Goal: Information Seeking & Learning: Find specific fact

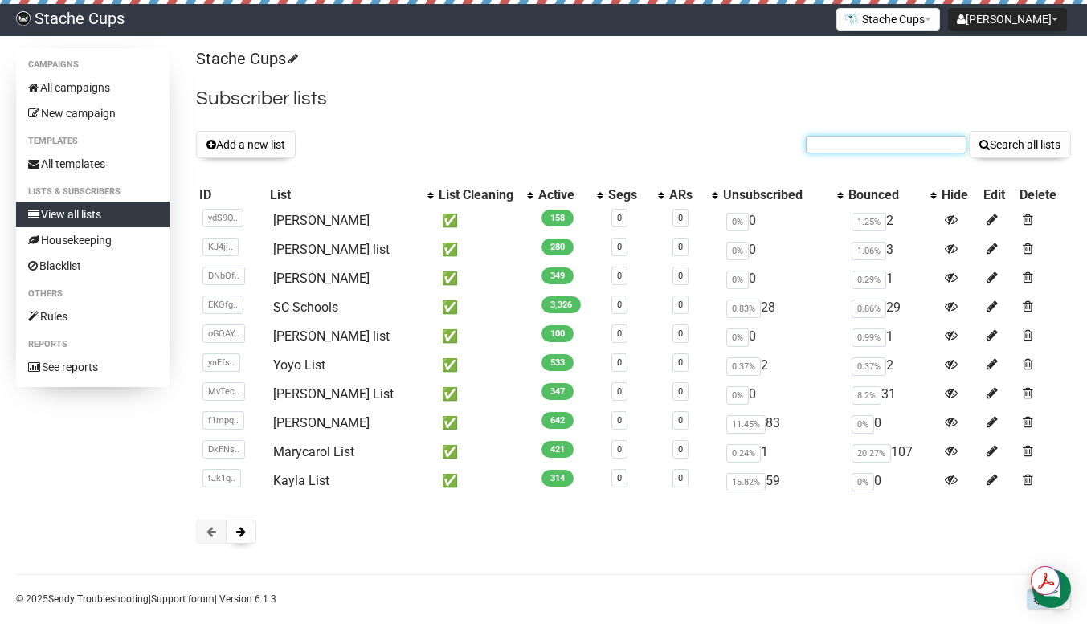
click at [868, 142] on input "text" at bounding box center [886, 145] width 161 height 18
paste input "chrisl@pinewildcc.com"
type input "chrisl@pinewildcc.com"
click at [1022, 140] on button "Search all lists" at bounding box center [1020, 144] width 102 height 27
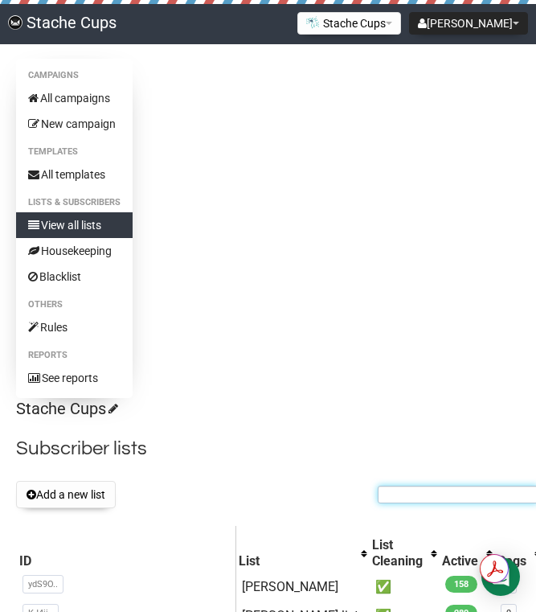
click at [378, 494] on input "text" at bounding box center [458, 494] width 161 height 18
paste input "mashley@philadelphiacc.net"
type input "mashley@philadelphiacc.net"
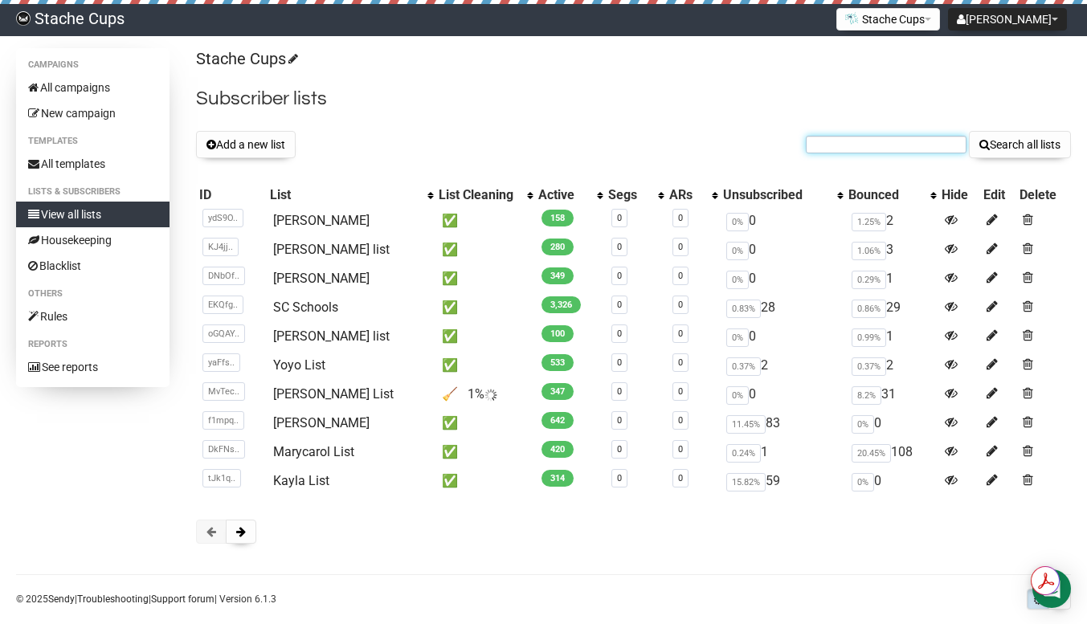
click at [882, 145] on input "text" at bounding box center [886, 145] width 161 height 18
paste input "caruso@pga.com"
type input "caruso@pga.com"
click at [1005, 139] on button "Search all lists" at bounding box center [1020, 144] width 102 height 27
click at [319, 423] on link "[PERSON_NAME]" at bounding box center [321, 422] width 96 height 15
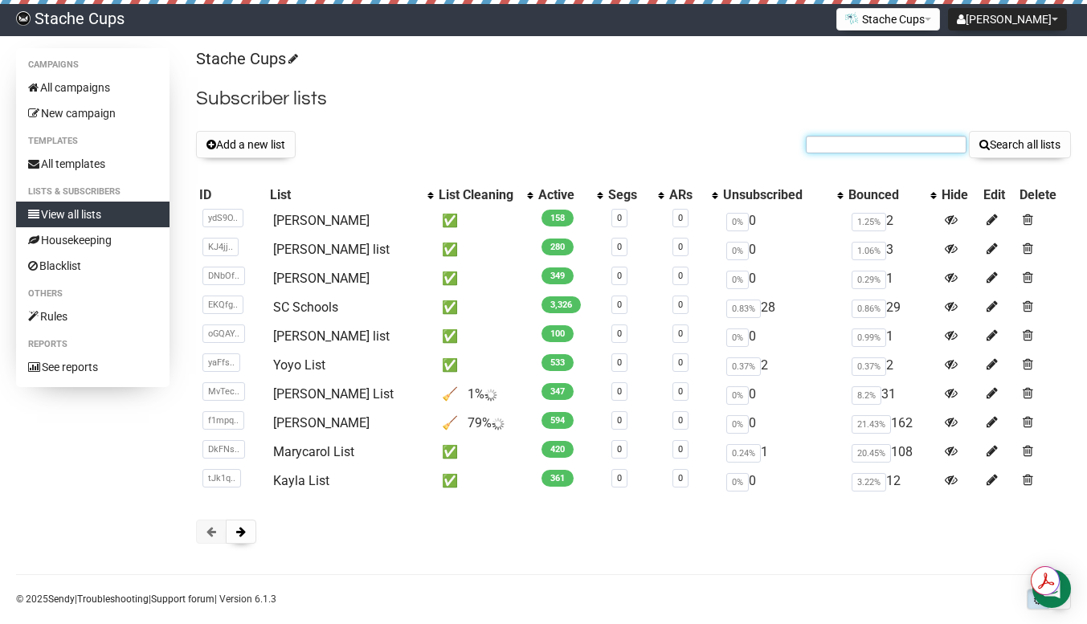
drag, startPoint x: 0, startPoint y: 0, endPoint x: 869, endPoint y: 141, distance: 880.1
click at [869, 141] on input "text" at bounding box center [886, 145] width 161 height 18
paste input "[EMAIL_ADDRESS][DOMAIN_NAME]"
type input "[EMAIL_ADDRESS][DOMAIN_NAME]"
click at [1016, 142] on button "Search all lists" at bounding box center [1020, 144] width 102 height 27
